Goal: Task Accomplishment & Management: Manage account settings

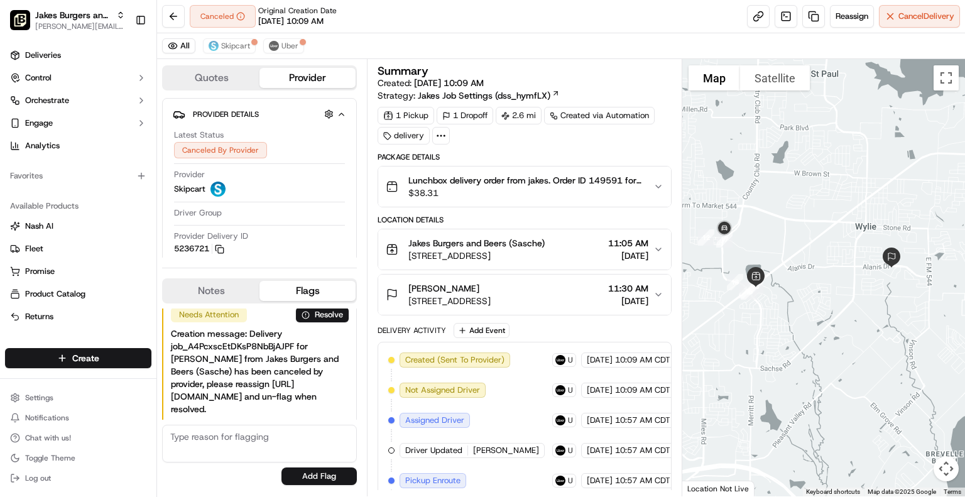
click at [653, 187] on icon "button" at bounding box center [658, 187] width 10 height 10
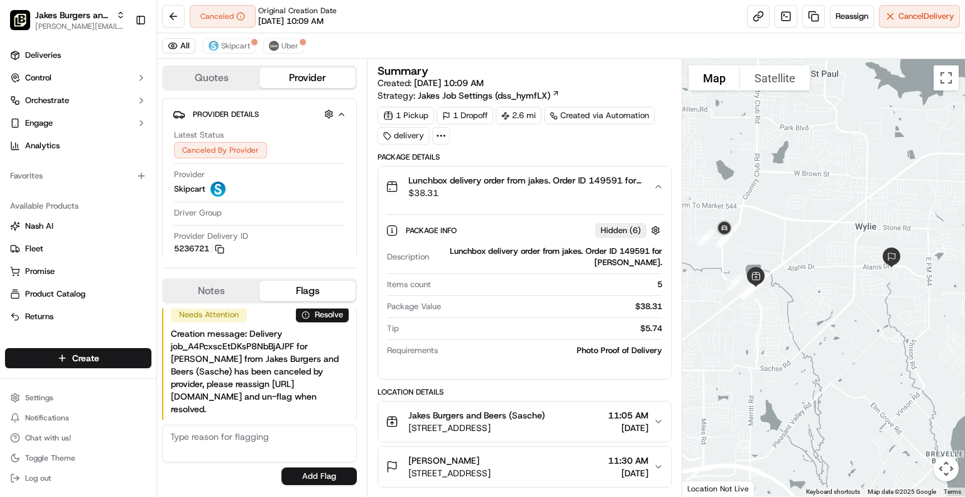
click at [661, 422] on icon "button" at bounding box center [658, 421] width 10 height 10
click at [717, 28] on div "Canceled Original Creation Date [DATE] 10:09 AM Reassign Cancel Delivery" at bounding box center [561, 16] width 808 height 33
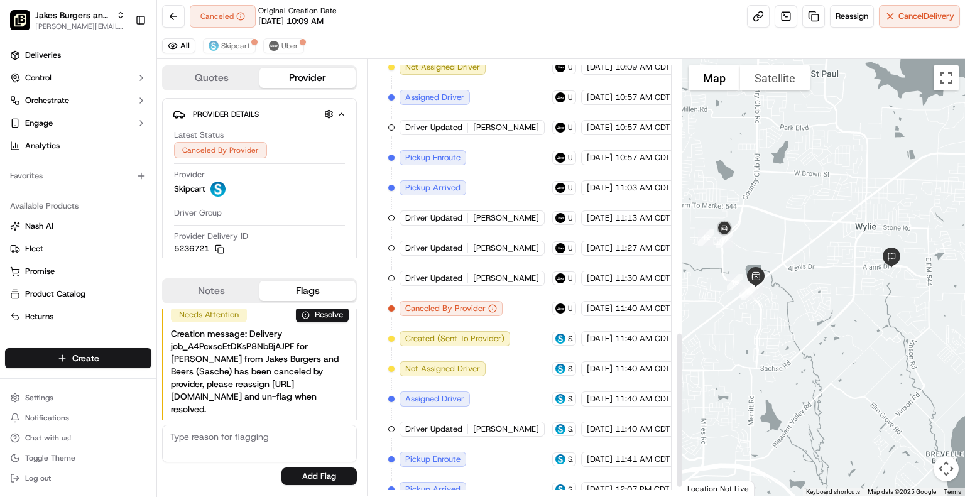
scroll to position [787, 0]
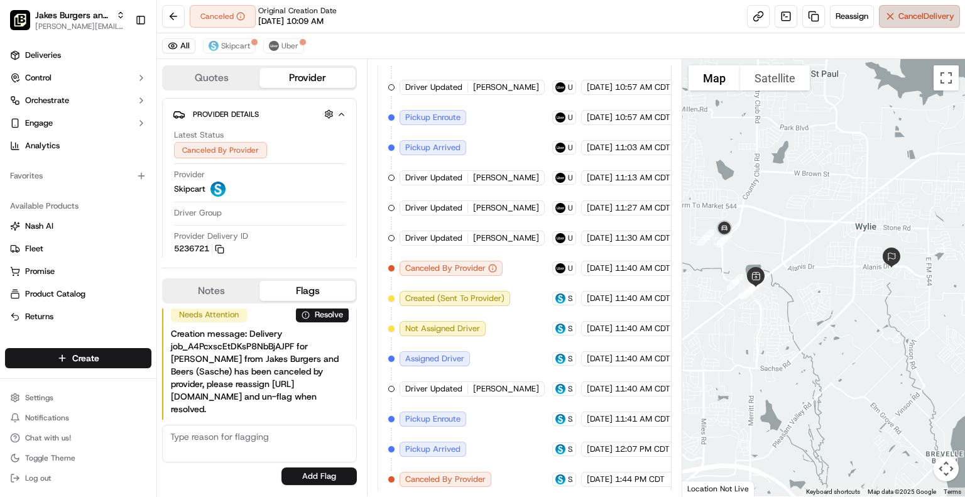
click at [915, 17] on span "Cancel Delivery" at bounding box center [926, 16] width 56 height 11
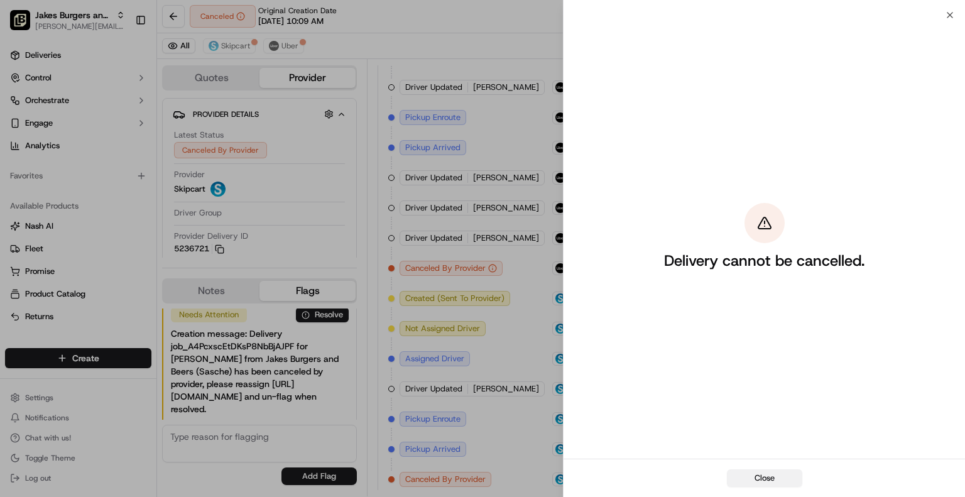
click at [771, 479] on button "Close" at bounding box center [764, 478] width 75 height 18
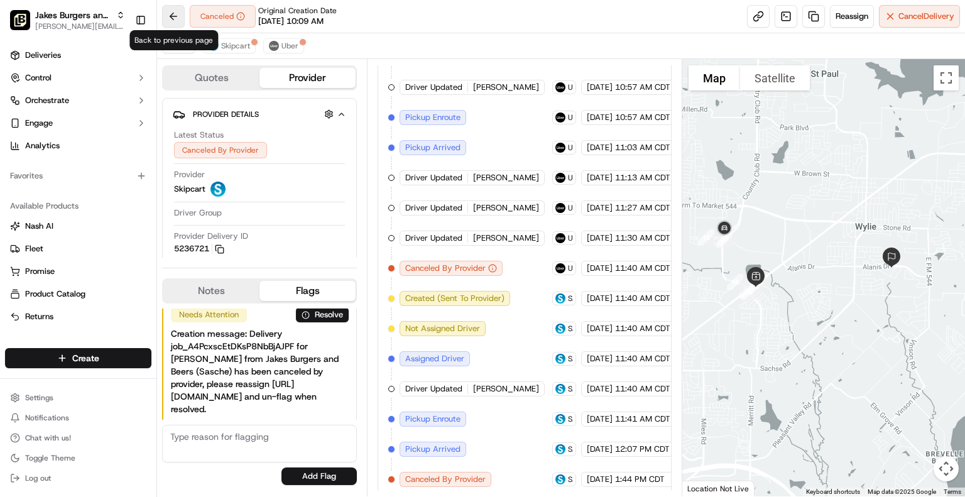
click at [170, 13] on button at bounding box center [173, 16] width 23 height 23
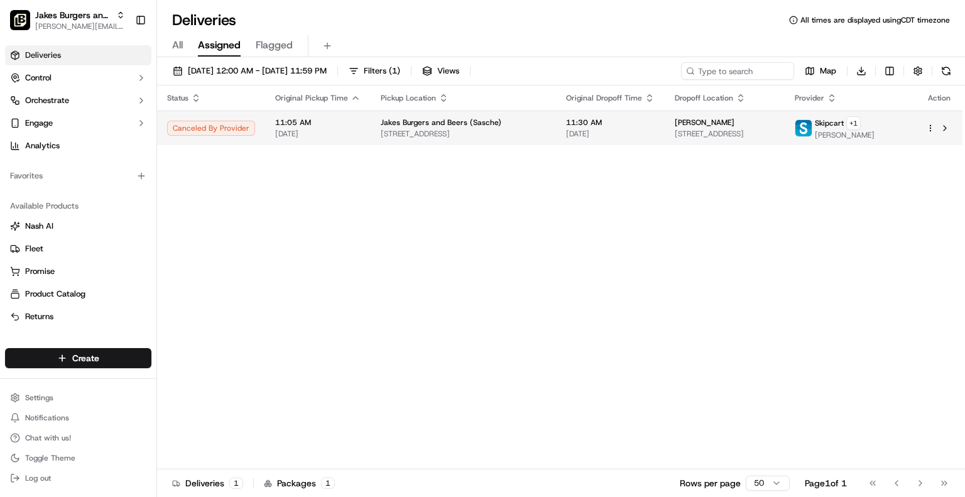
click at [930, 128] on html "Jakes Burgers and Beers (Sachse) [PERSON_NAME][EMAIL_ADDRESS][DOMAIN_NAME] Togg…" at bounding box center [482, 248] width 965 height 497
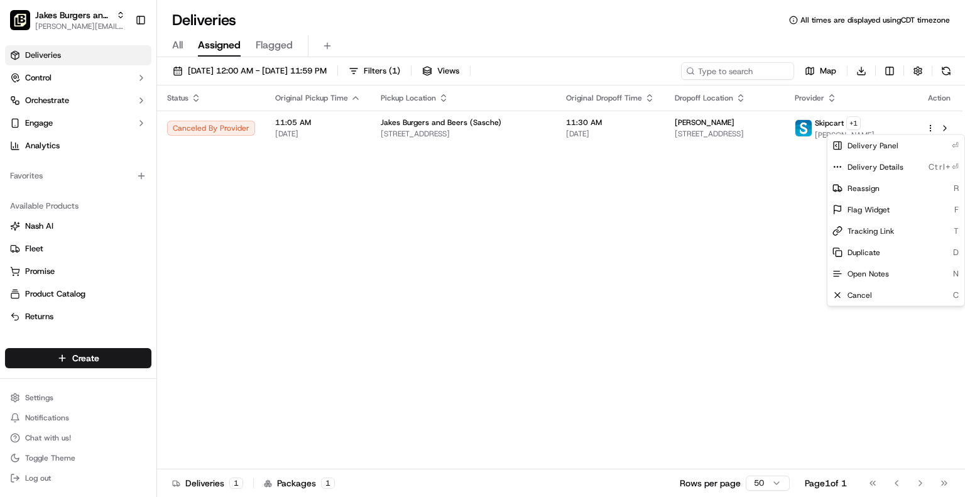
click at [749, 315] on html "Jakes Burgers and Beers (Sachse) [PERSON_NAME][EMAIL_ADDRESS][DOMAIN_NAME] Togg…" at bounding box center [482, 248] width 965 height 497
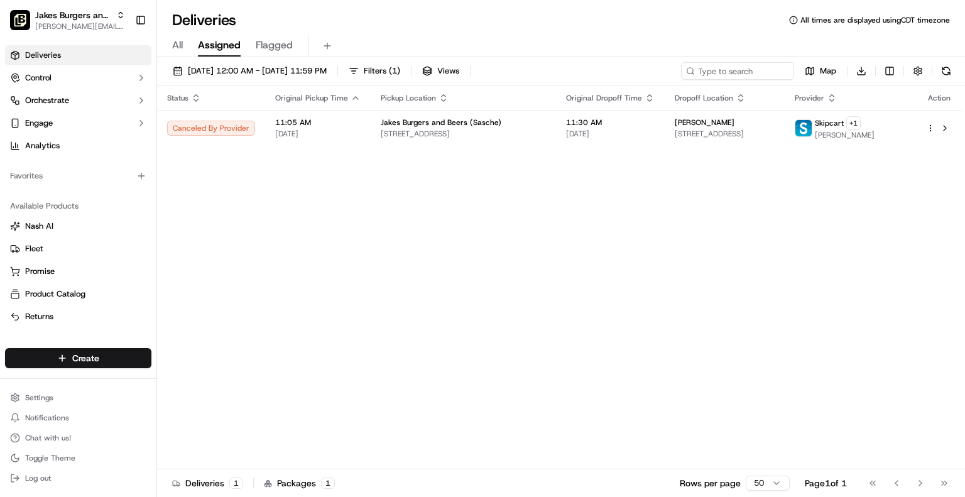
click at [804, 301] on div "Status Original Pickup Time Pickup Location Original Dropoff Time Dropoff Locat…" at bounding box center [559, 277] width 805 height 384
click at [312, 124] on span "11:05 AM" at bounding box center [317, 122] width 85 height 10
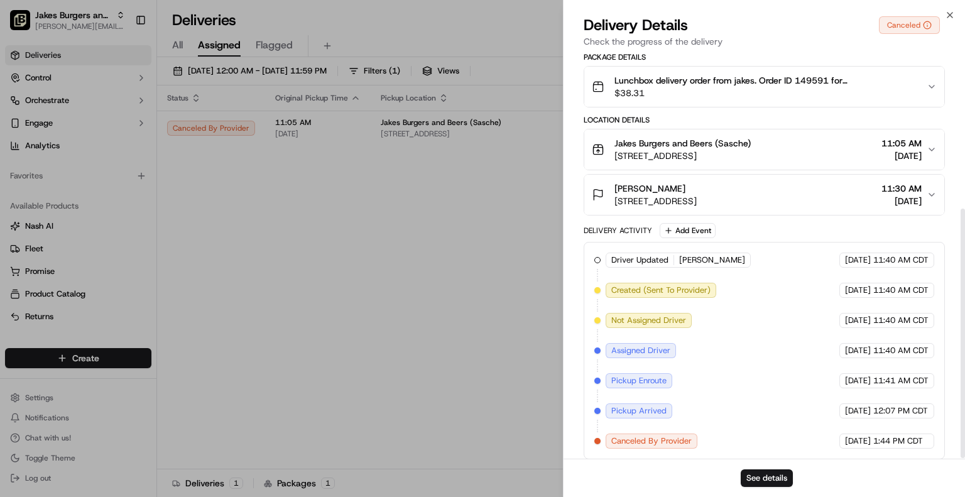
scroll to position [253, 0]
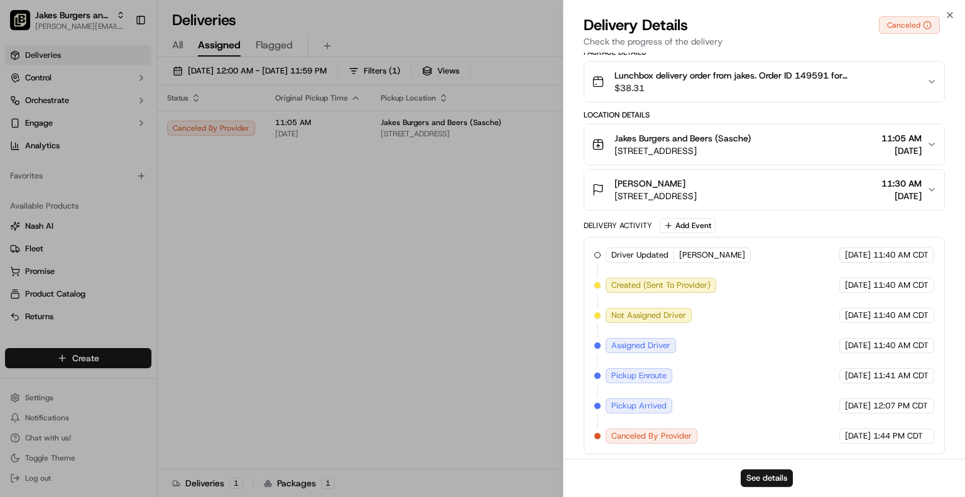
click at [927, 144] on icon "button" at bounding box center [931, 144] width 10 height 10
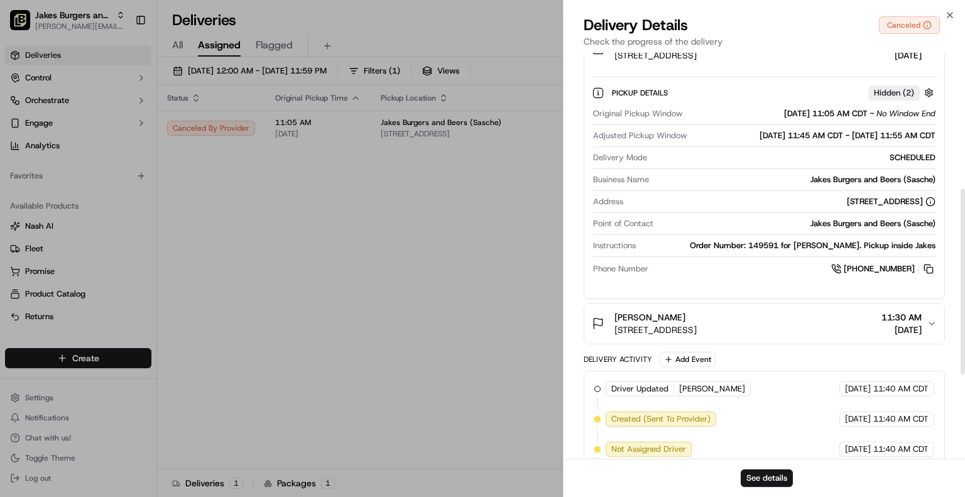
scroll to position [379, 0]
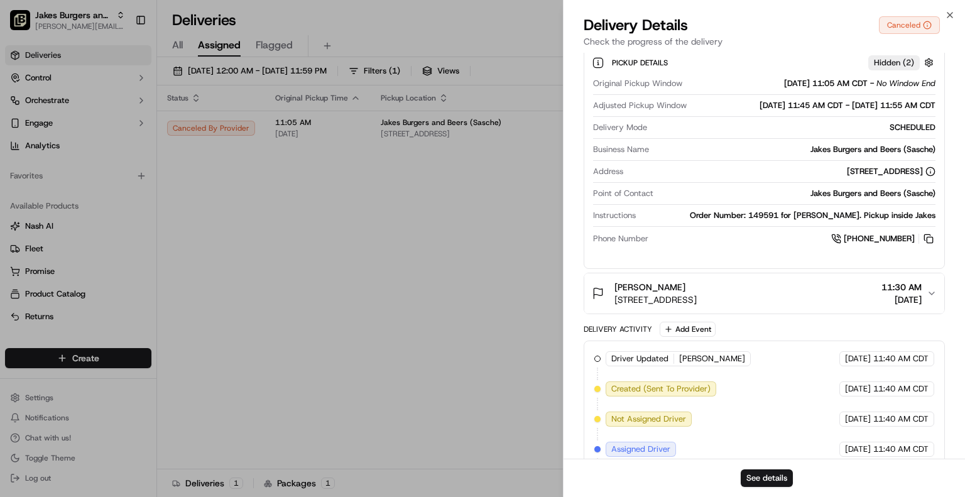
click at [930, 295] on icon "button" at bounding box center [931, 293] width 10 height 10
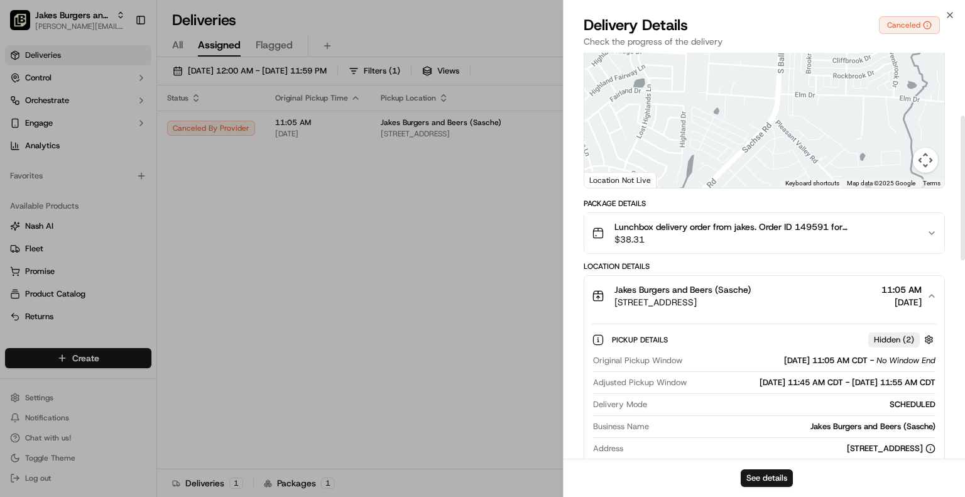
scroll to position [0, 0]
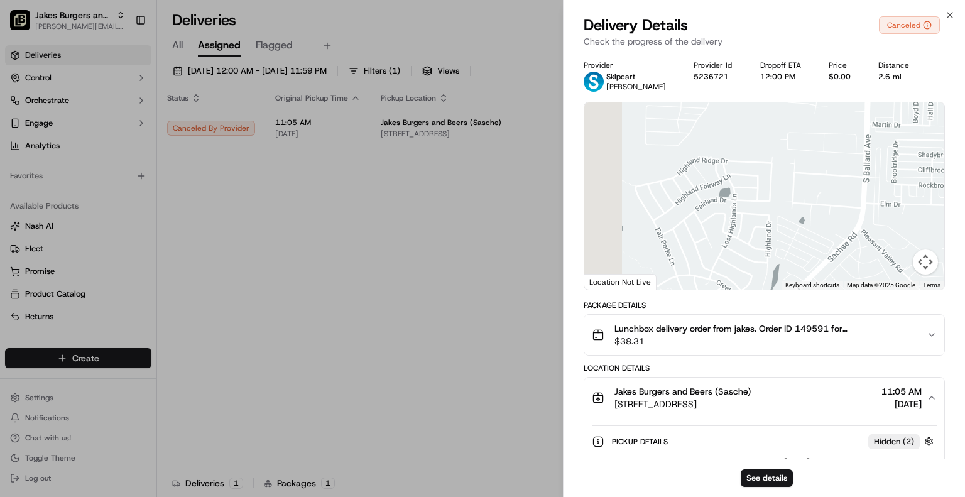
drag, startPoint x: 789, startPoint y: 193, endPoint x: 821, endPoint y: 200, distance: 32.8
click at [821, 200] on div at bounding box center [764, 195] width 360 height 187
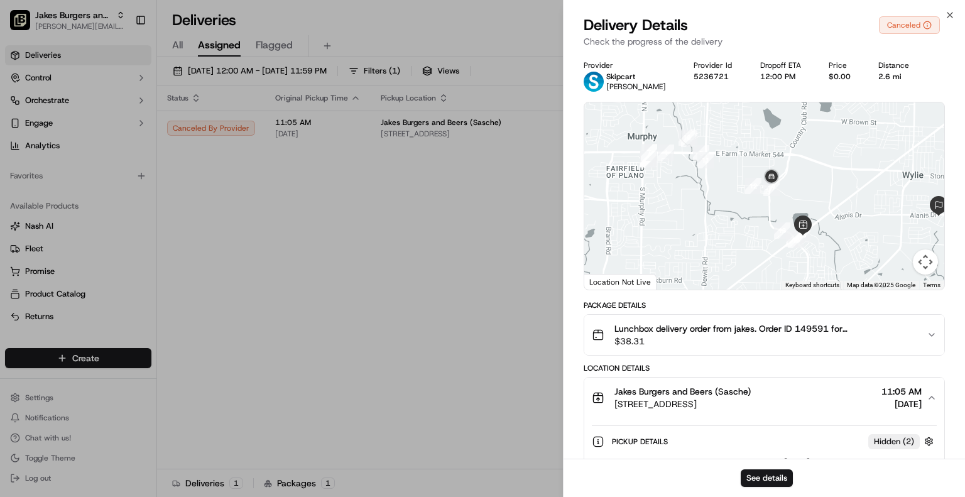
drag, startPoint x: 689, startPoint y: 188, endPoint x: 854, endPoint y: 232, distance: 170.3
click at [854, 232] on div at bounding box center [764, 195] width 360 height 187
click at [951, 14] on icon "button" at bounding box center [949, 15] width 5 height 5
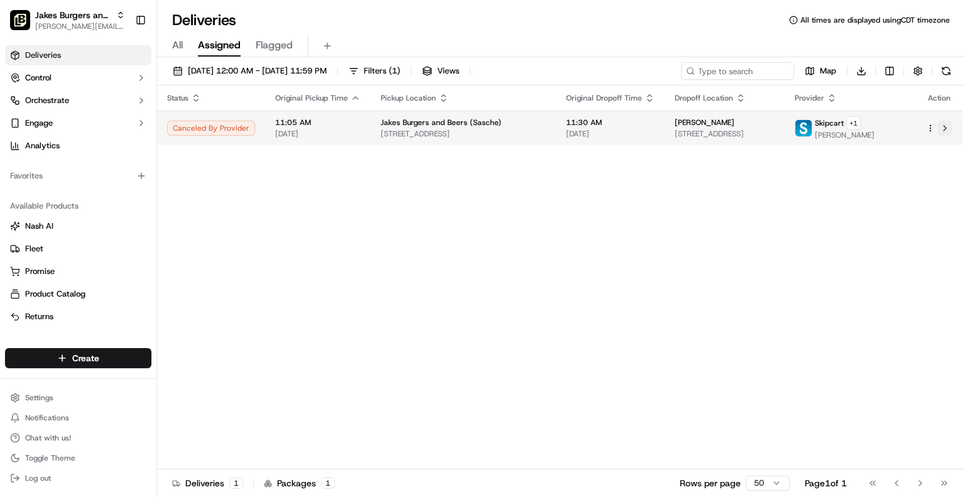
click at [947, 127] on button at bounding box center [944, 128] width 15 height 15
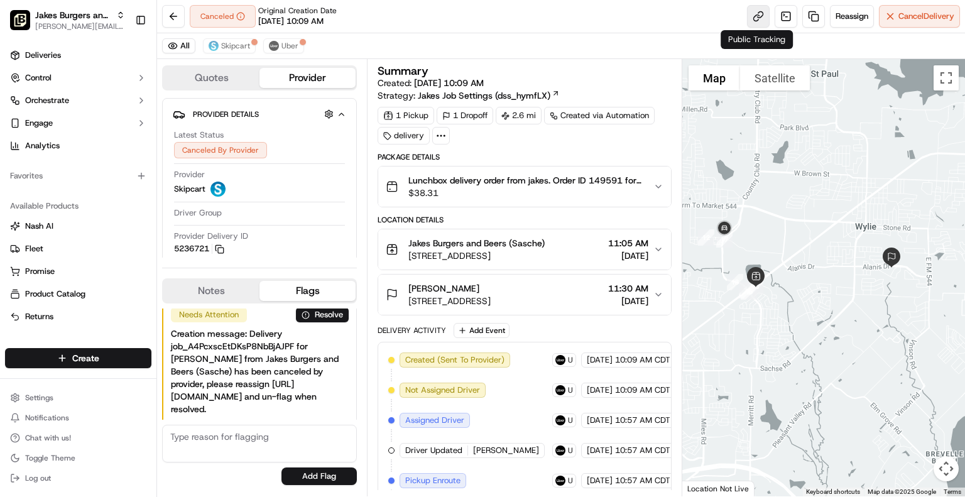
click at [750, 13] on link at bounding box center [758, 16] width 23 height 23
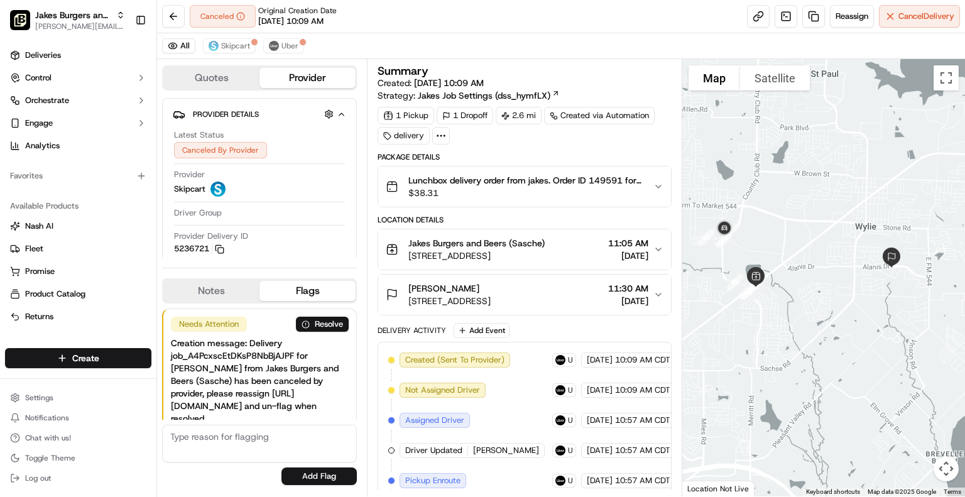
click at [220, 440] on textarea at bounding box center [259, 444] width 195 height 38
click at [332, 466] on div "Needs Attention Resolve Creation message: Delivery job_A4PcxscEtDKsP8NbBjAJPF f…" at bounding box center [259, 396] width 195 height 187
click at [292, 445] on textarea at bounding box center [259, 444] width 195 height 38
paste textarea "Zac let the driver in to the building right after open this morning as he was w…"
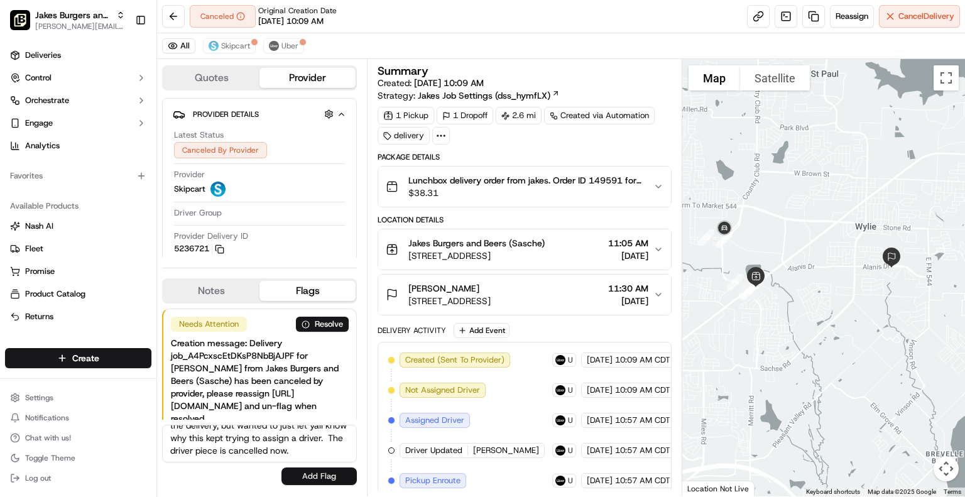
type textarea "Zac let the driver in to the building right after open this morning as he was w…"
click at [309, 475] on button "Add Flag" at bounding box center [318, 476] width 75 height 18
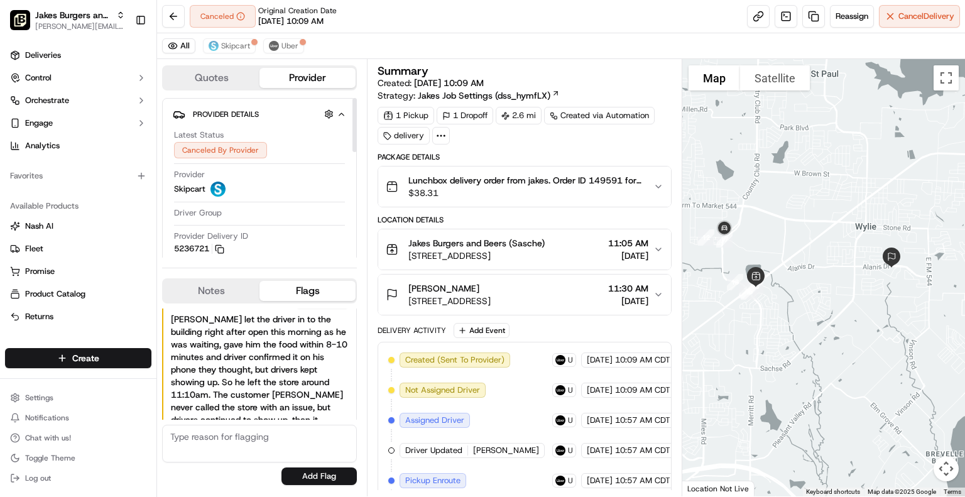
click at [342, 114] on icon "button" at bounding box center [341, 114] width 9 height 10
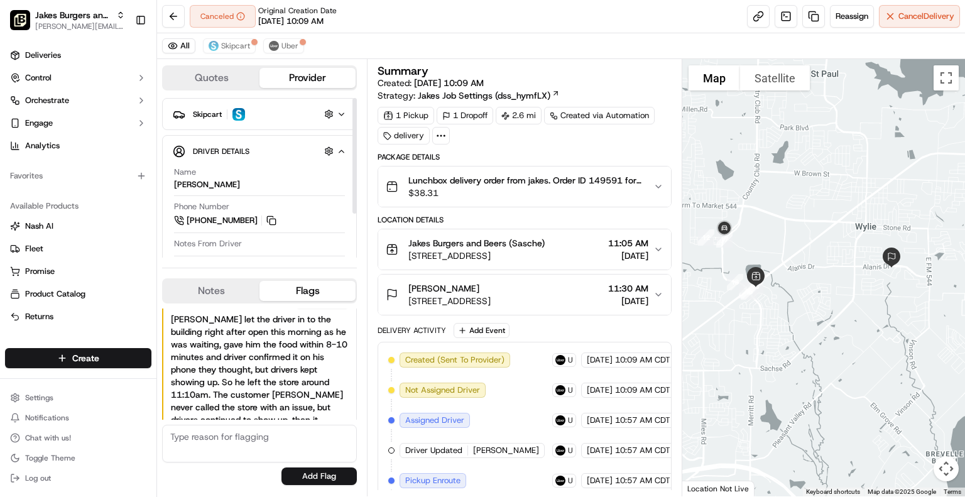
click at [342, 114] on icon "button" at bounding box center [341, 114] width 9 height 10
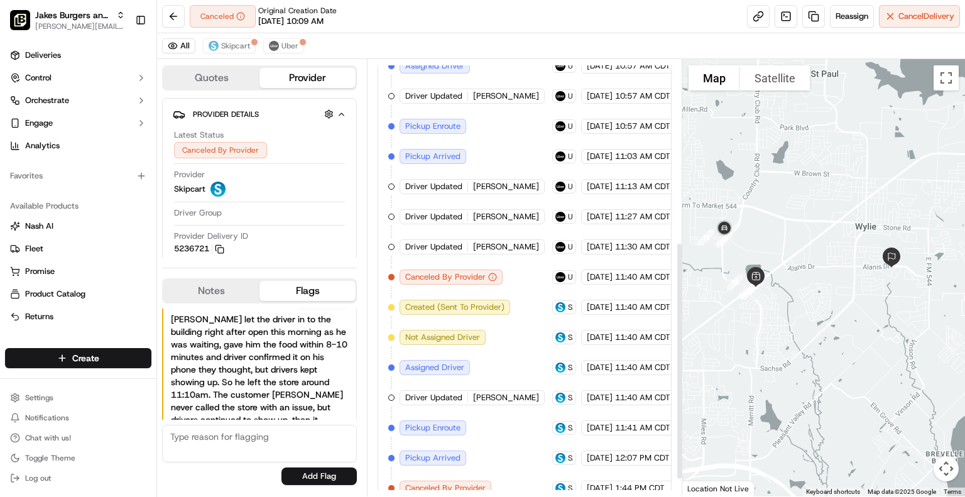
scroll to position [364, 0]
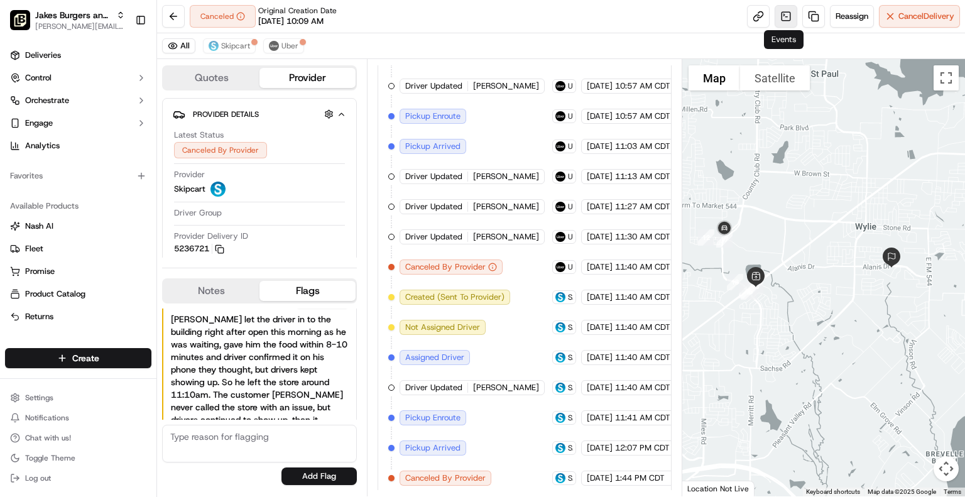
click at [786, 14] on link at bounding box center [785, 16] width 23 height 23
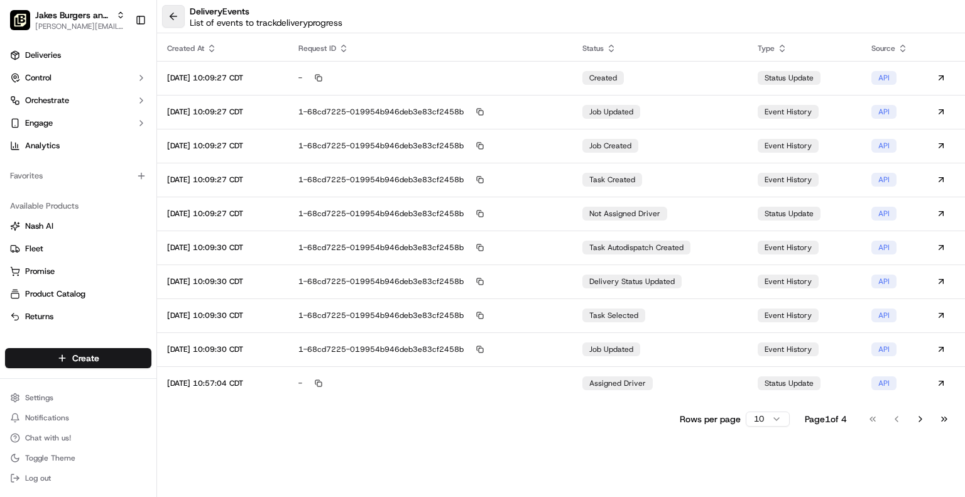
click at [178, 16] on button at bounding box center [173, 16] width 23 height 23
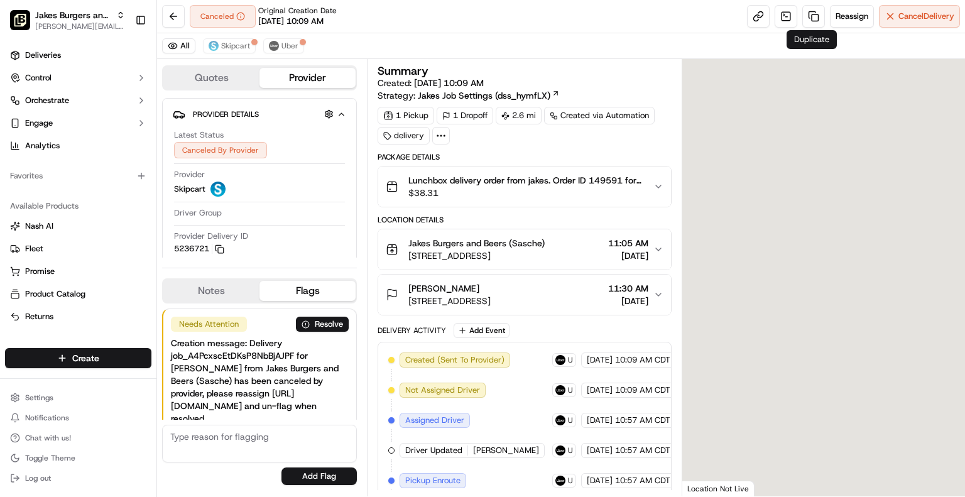
scroll to position [198, 0]
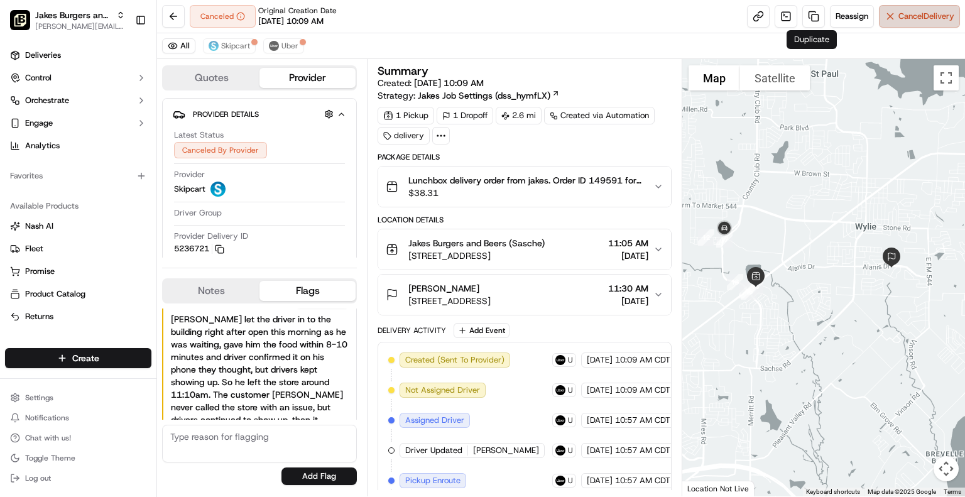
click at [921, 13] on span "Cancel Delivery" at bounding box center [926, 16] width 56 height 11
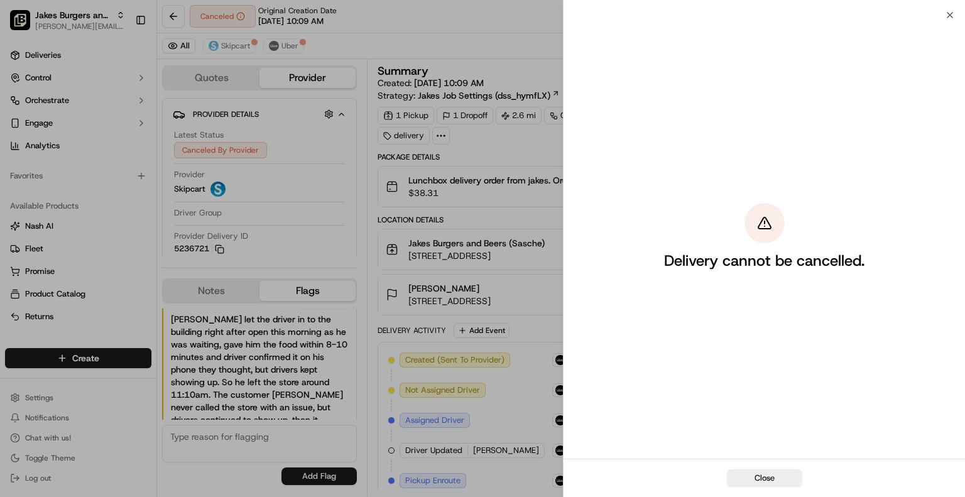
click at [764, 256] on p "Delivery cannot be cancelled." at bounding box center [764, 261] width 200 height 20
click at [769, 475] on button "Close" at bounding box center [764, 478] width 75 height 18
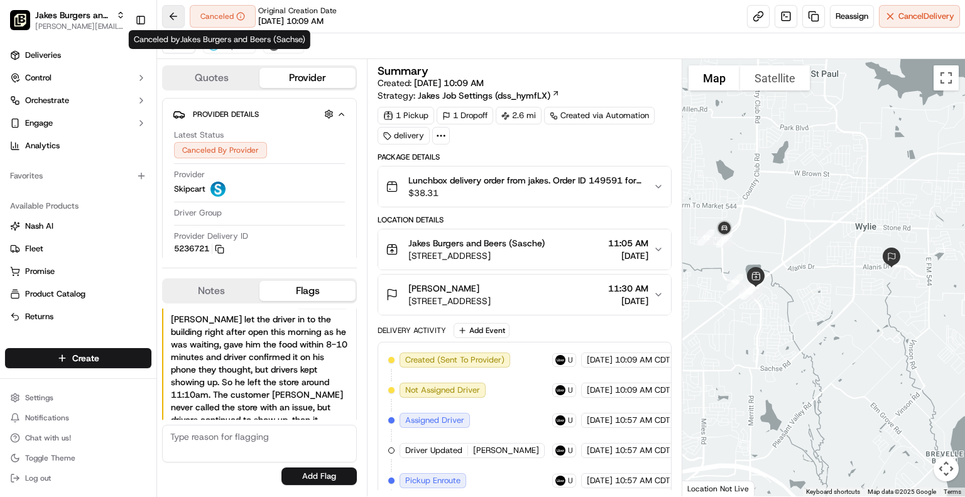
click at [175, 13] on button at bounding box center [173, 16] width 23 height 23
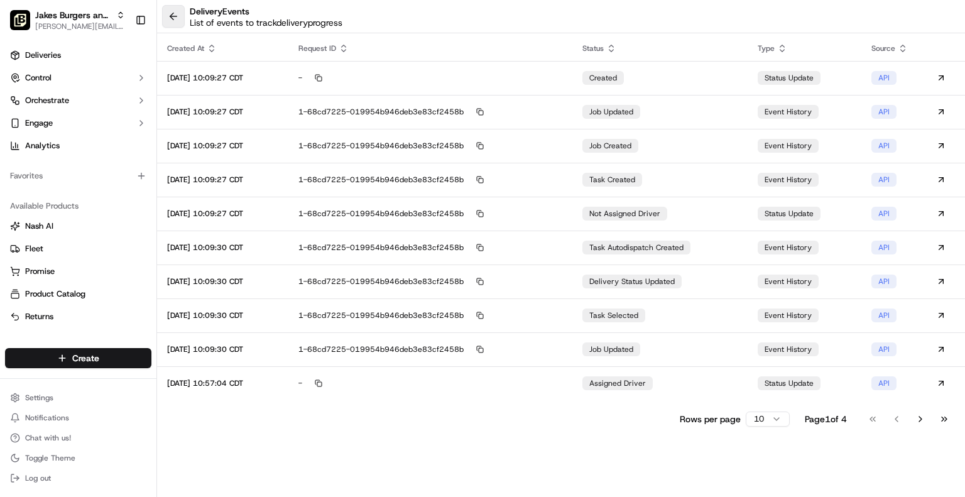
click at [169, 17] on button at bounding box center [173, 16] width 23 height 23
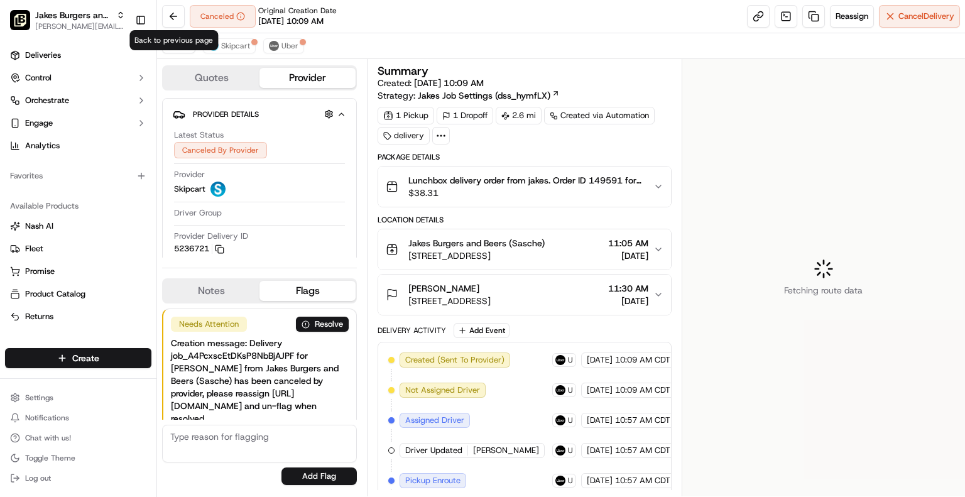
scroll to position [198, 0]
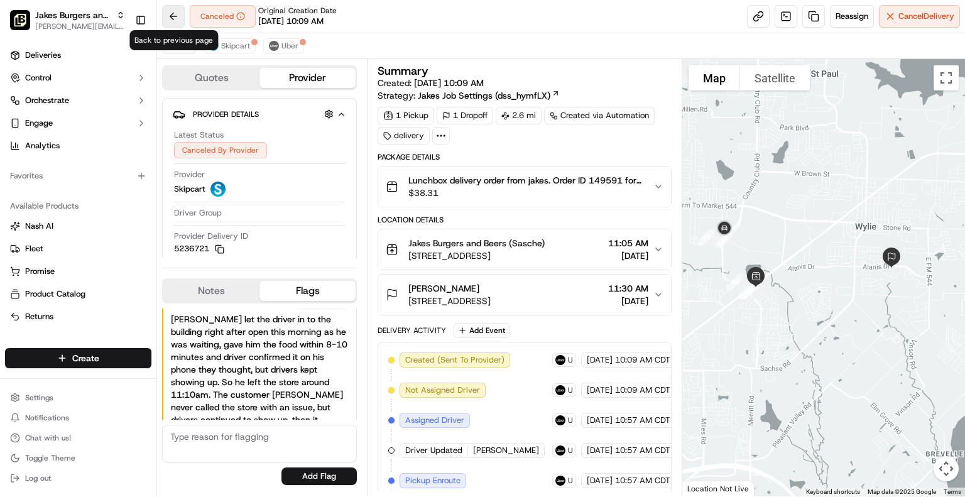
click at [170, 11] on button at bounding box center [173, 16] width 23 height 23
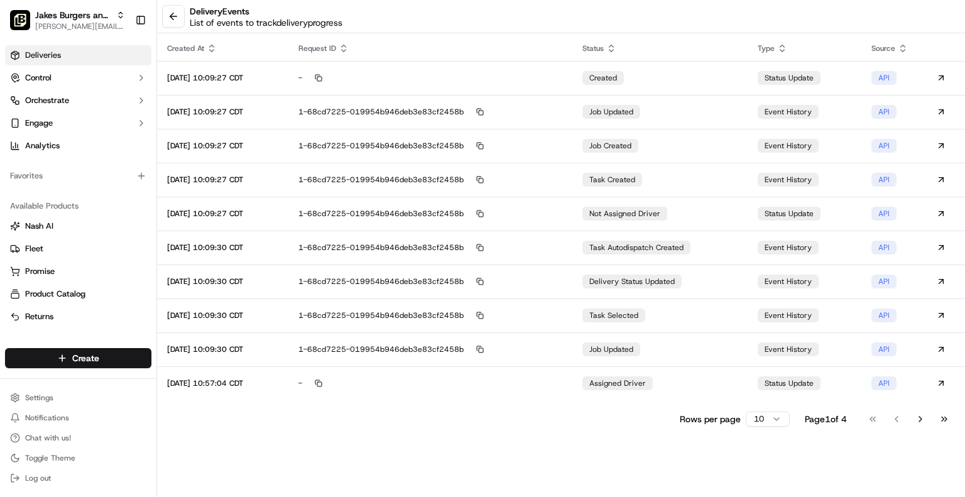
click at [43, 50] on span "Deliveries" at bounding box center [43, 55] width 36 height 11
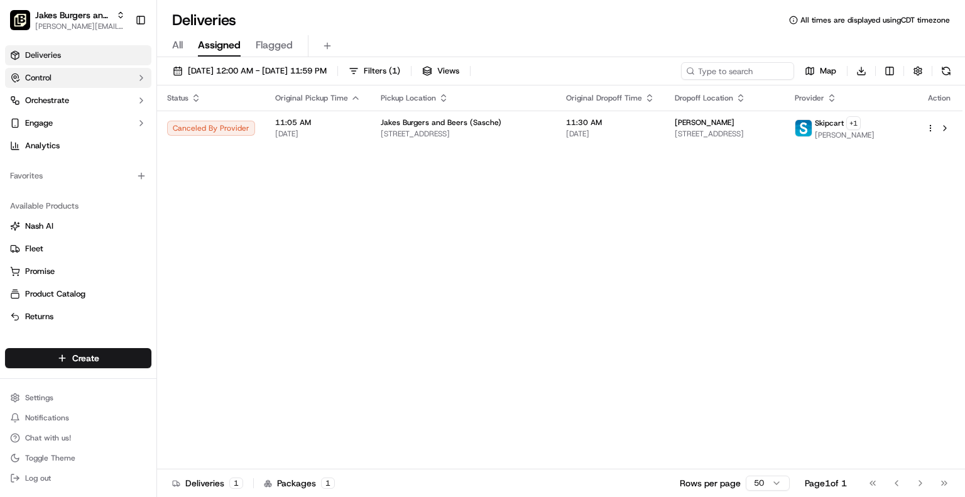
click at [55, 77] on button "Control" at bounding box center [78, 78] width 146 height 20
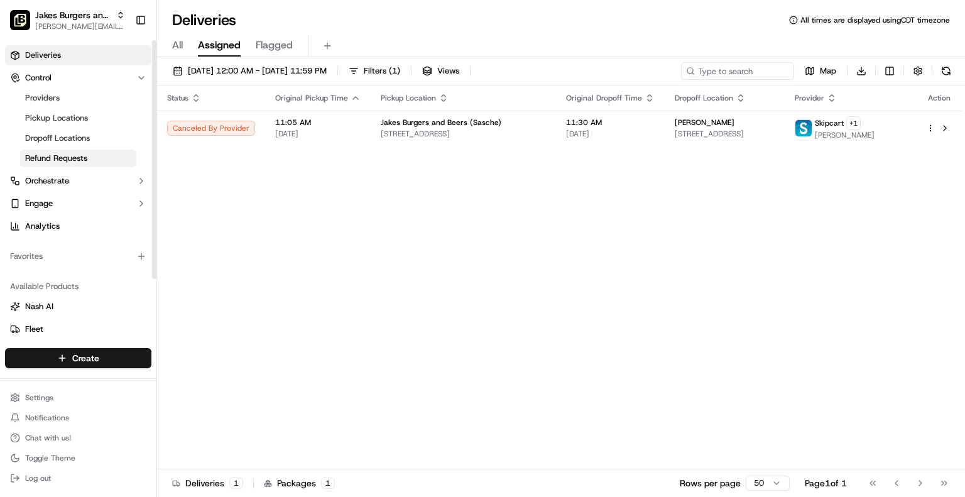
click at [63, 160] on span "Refund Requests" at bounding box center [56, 158] width 62 height 11
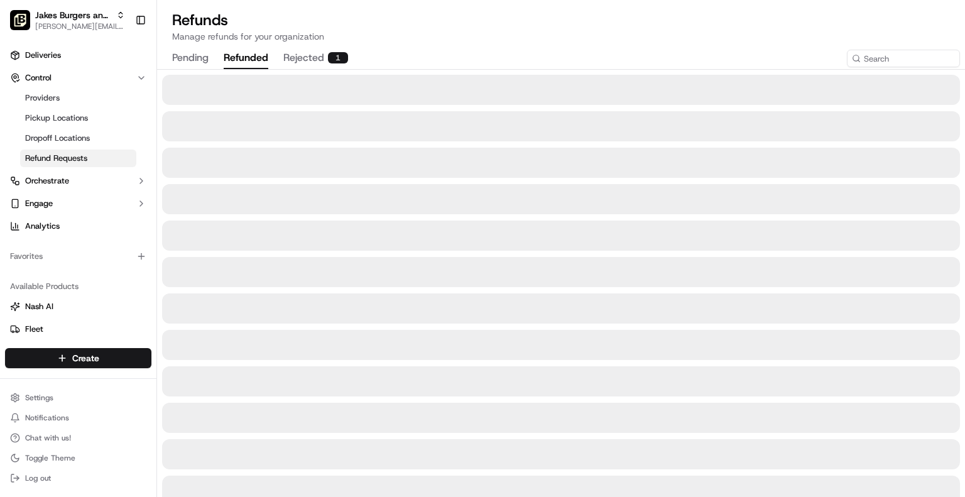
click at [239, 62] on button "refunded" at bounding box center [246, 58] width 45 height 21
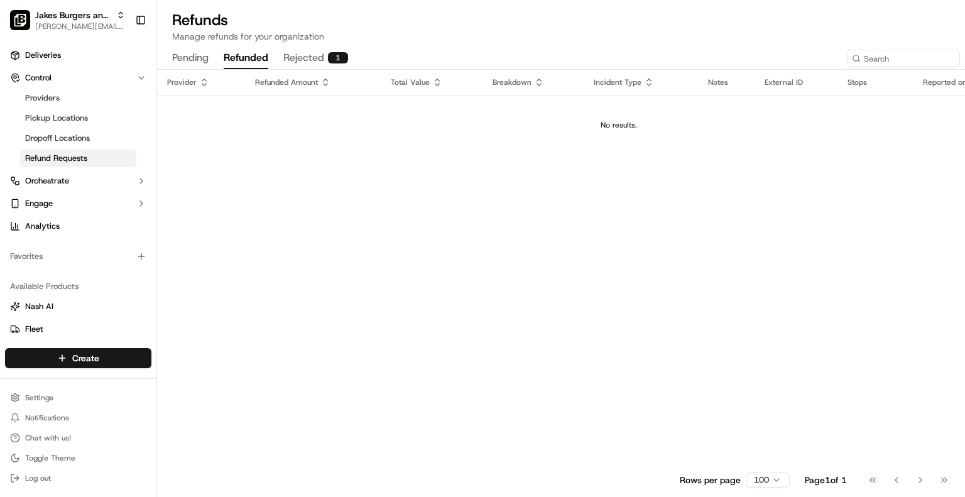
click at [314, 57] on button "rejected 1" at bounding box center [315, 58] width 65 height 21
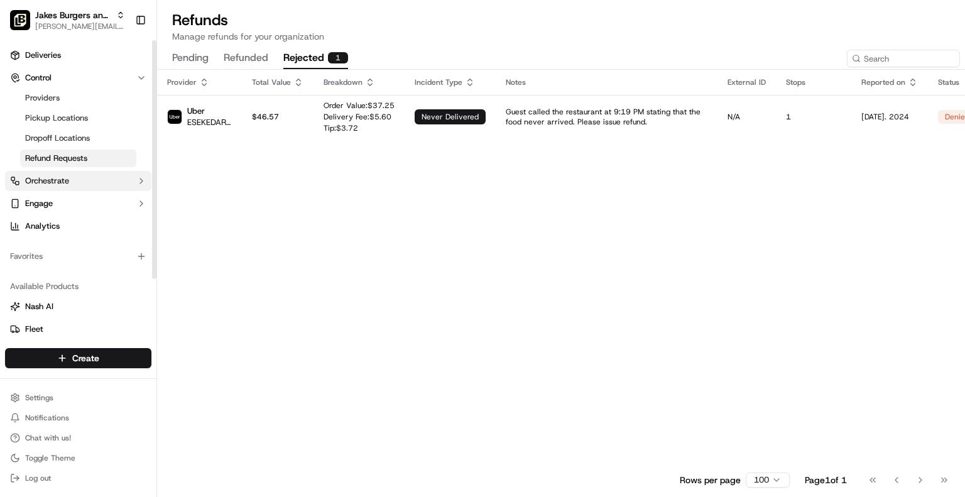
click at [77, 183] on button "Orchestrate" at bounding box center [78, 181] width 146 height 20
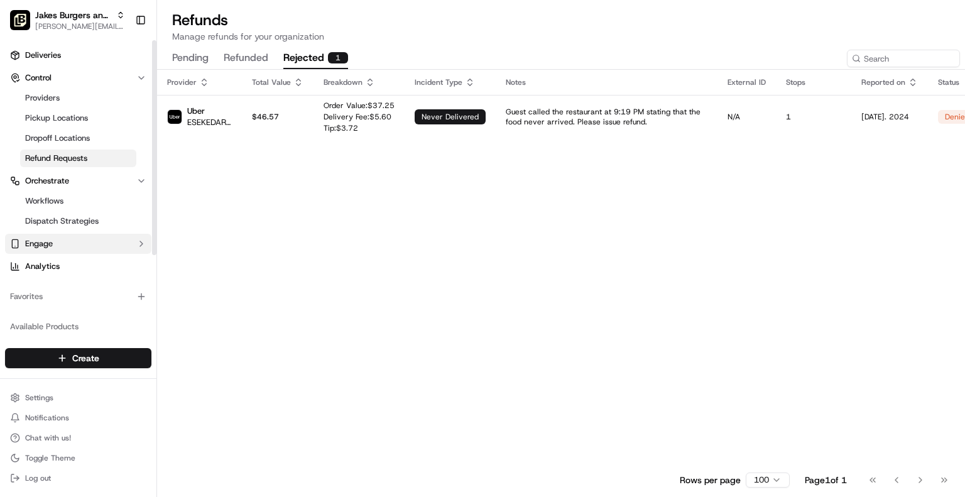
click at [52, 238] on span "Engage" at bounding box center [39, 243] width 28 height 11
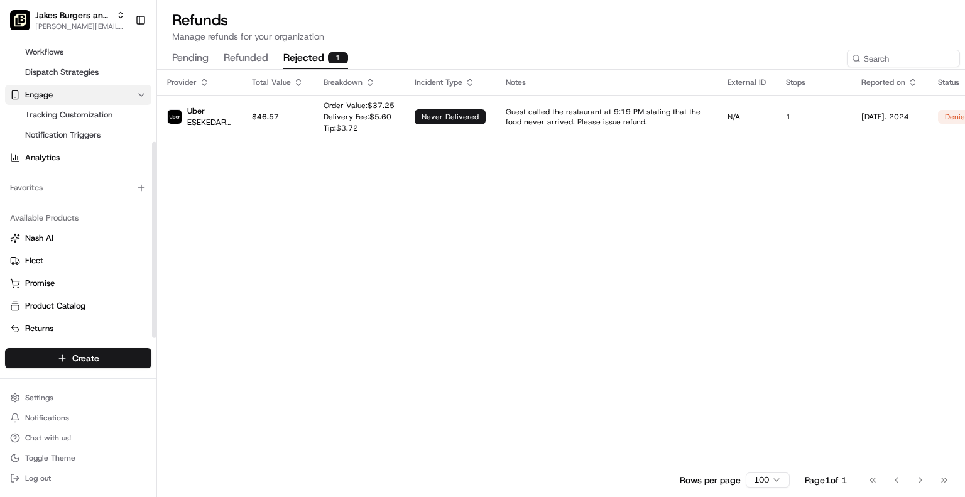
scroll to position [154, 0]
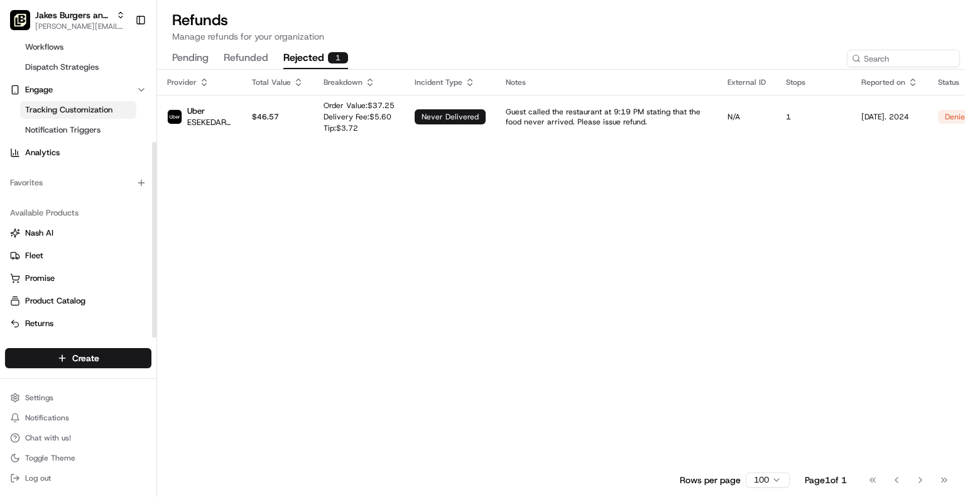
click at [70, 106] on span "Tracking Customization" at bounding box center [68, 109] width 87 height 11
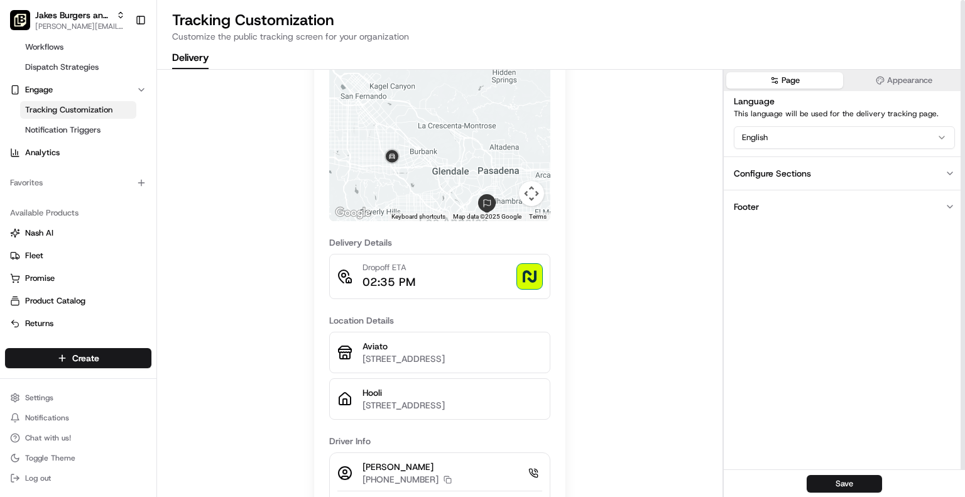
scroll to position [225, 0]
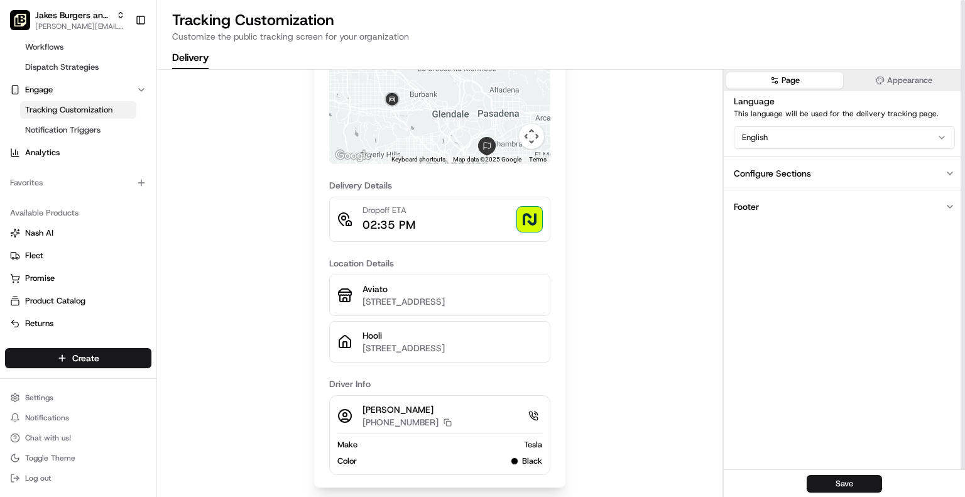
click at [888, 173] on button "Configure Sections" at bounding box center [844, 172] width 241 height 33
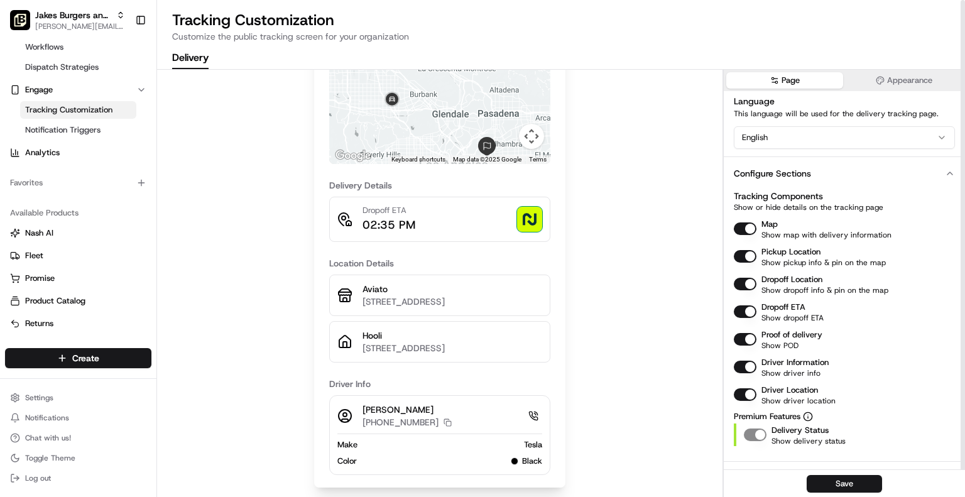
click at [906, 75] on button "Appearance" at bounding box center [903, 80] width 117 height 16
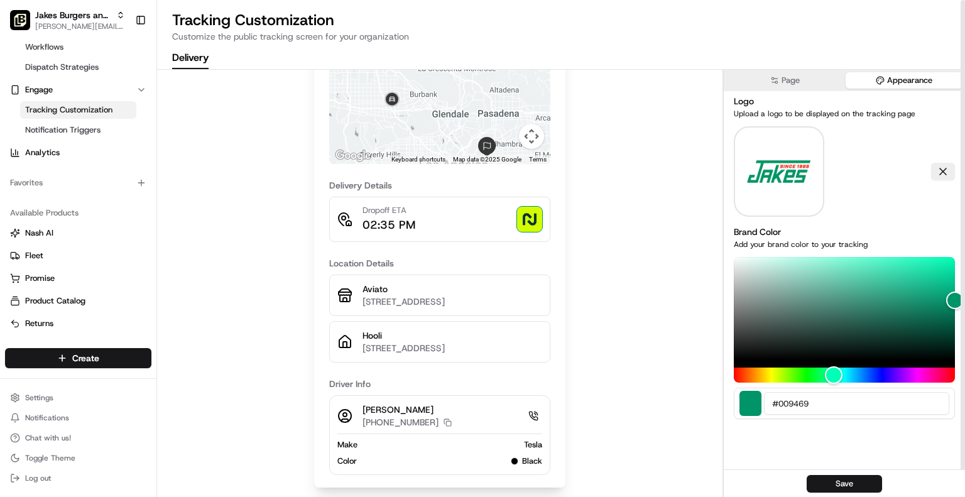
click at [626, 464] on div "Track Your Delivery Driver on the way to you To navigate the map with touch ges…" at bounding box center [439, 182] width 565 height 630
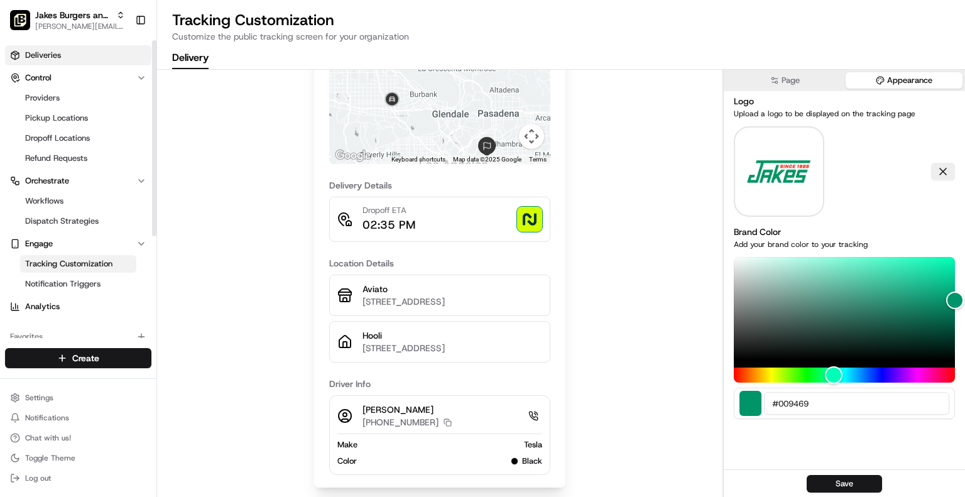
click at [31, 57] on span "Deliveries" at bounding box center [43, 55] width 36 height 11
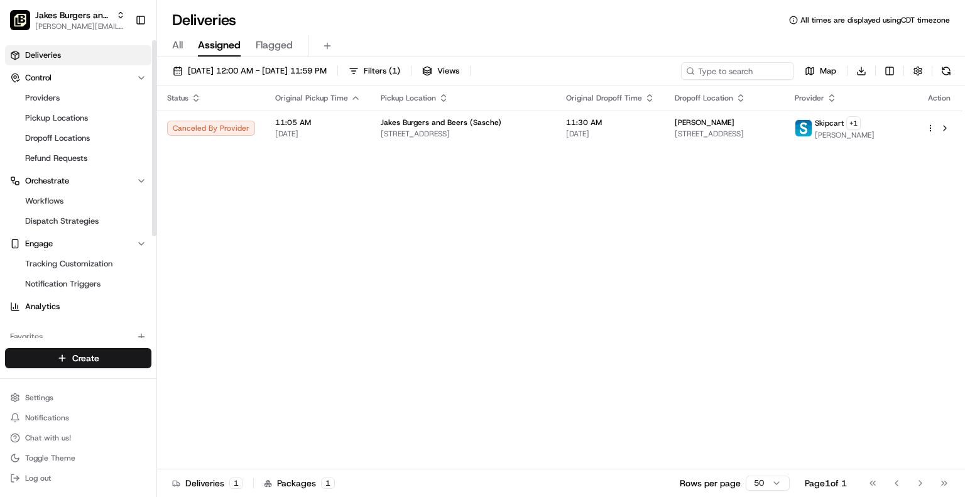
click at [192, 39] on div "All Assigned Flagged" at bounding box center [561, 46] width 808 height 22
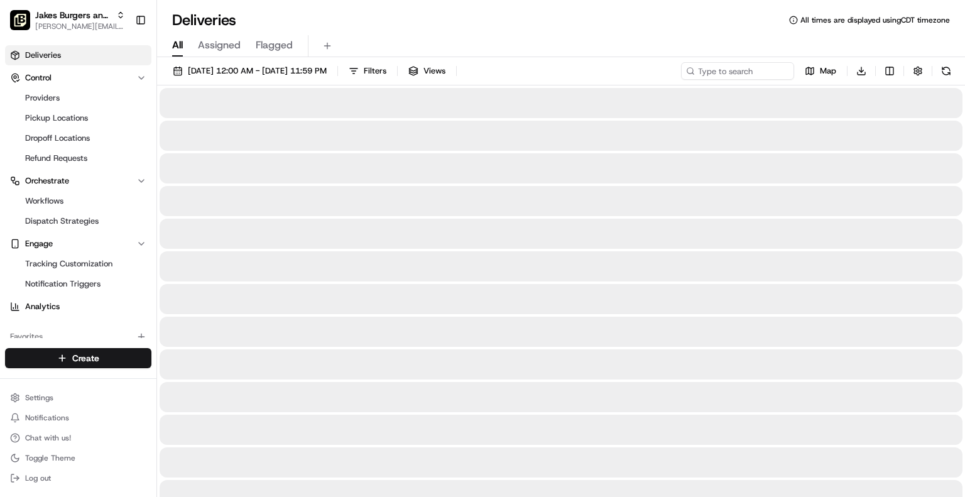
click at [179, 45] on span "All" at bounding box center [177, 45] width 11 height 15
